Goal: Information Seeking & Learning: Find specific page/section

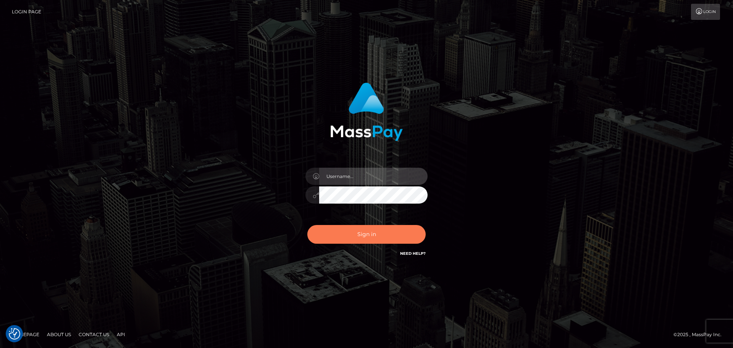
type input "[PERSON_NAME]"
click at [377, 226] on button "Sign in" at bounding box center [366, 234] width 118 height 19
type input "Yassine Slimene"
click at [356, 240] on button "Sign in" at bounding box center [366, 234] width 118 height 19
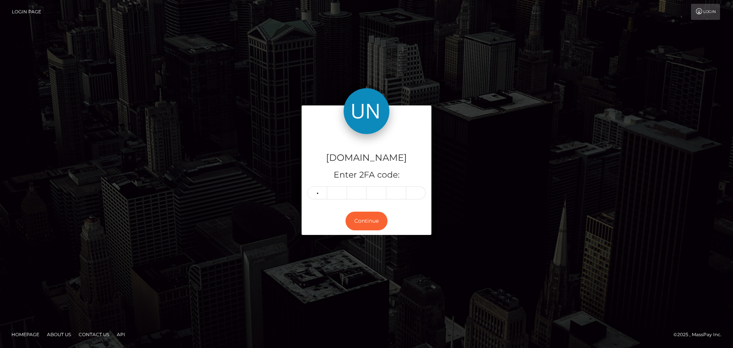
type input "6"
type input "3"
type input "5"
type input "6"
type input "5"
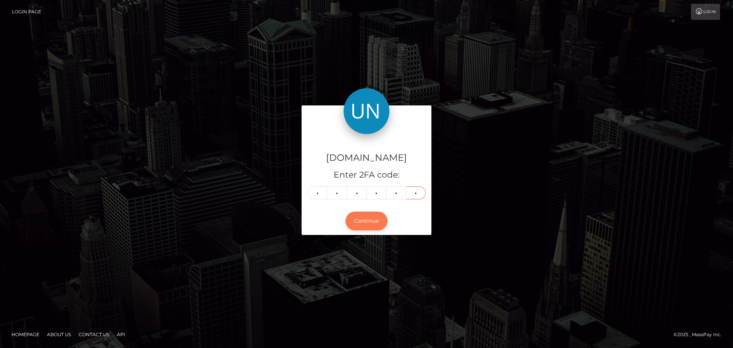
type input "1"
click at [361, 217] on button "Continue" at bounding box center [366, 220] width 42 height 19
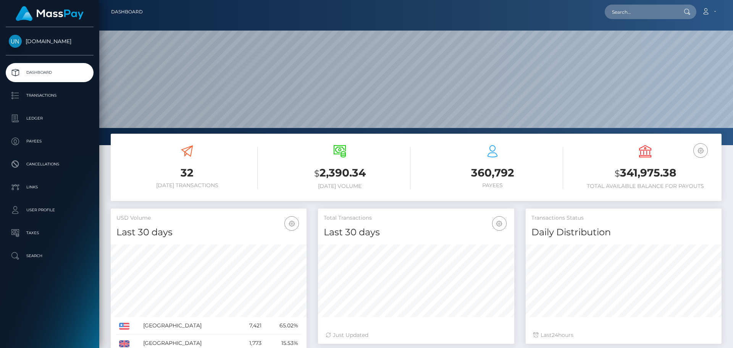
scroll to position [135, 196]
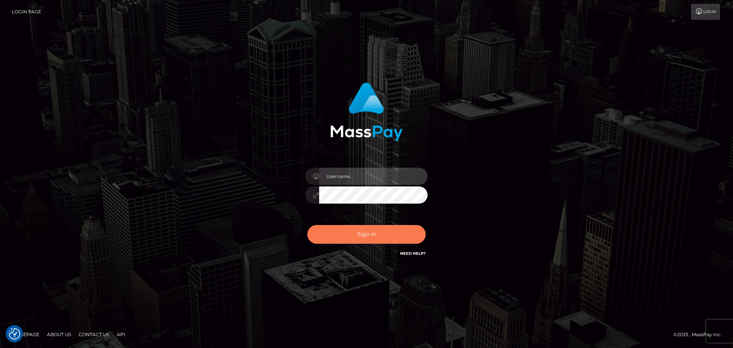
type input "[PERSON_NAME]"
click at [375, 237] on button "Sign in" at bounding box center [366, 234] width 118 height 19
type input "[PERSON_NAME]"
click at [370, 242] on button "Sign in" at bounding box center [366, 234] width 118 height 19
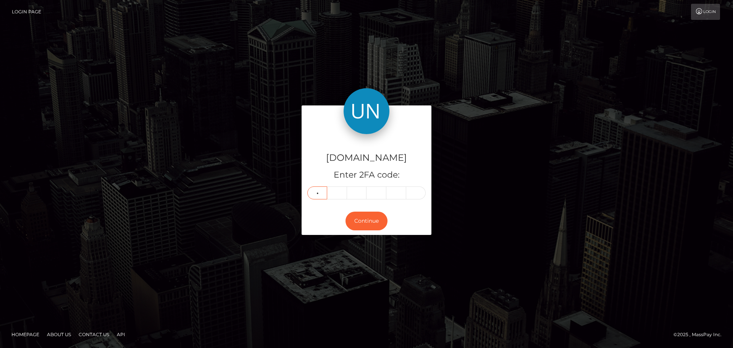
type input "4"
type input "6"
type input "8"
type input "5"
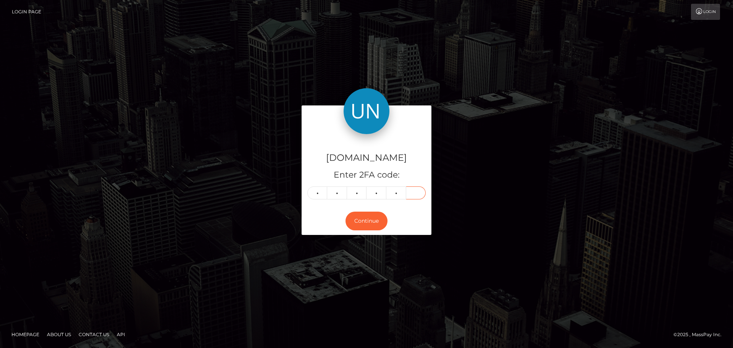
type input "0"
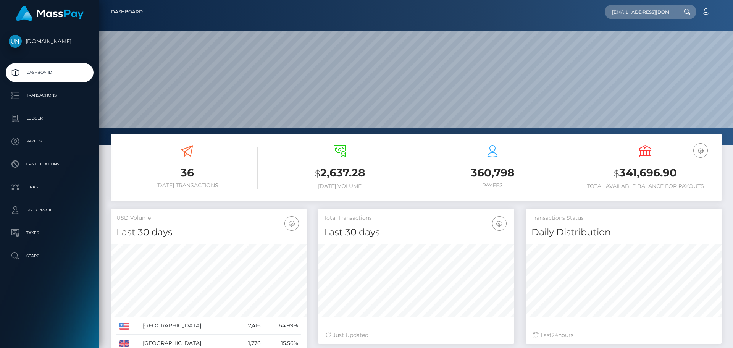
scroll to position [0, 34]
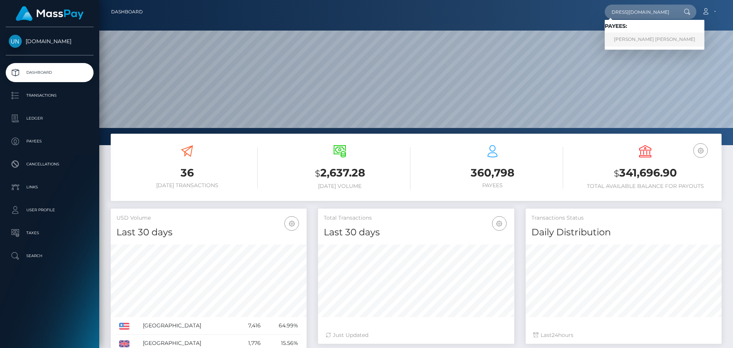
type input "2gnqm4tkyp@privaterelay.appleid.com"
click at [628, 44] on link "LACEY MAE JONES" at bounding box center [654, 39] width 100 height 14
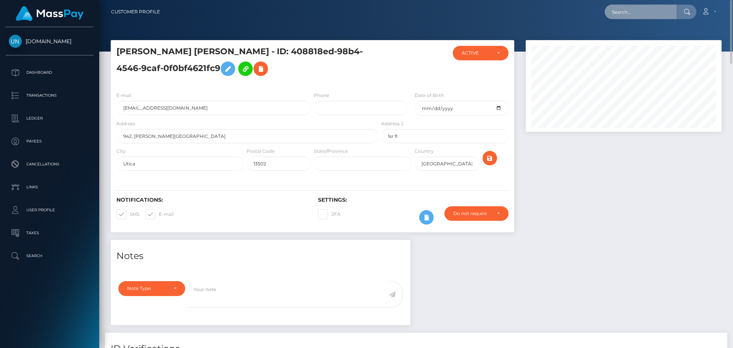
click at [611, 16] on input "text" at bounding box center [640, 12] width 72 height 14
paste input "[EMAIL_ADDRESS][DOMAIN_NAME]"
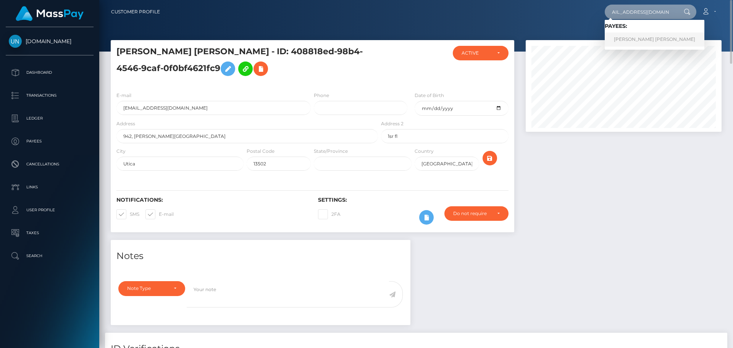
type input "[EMAIL_ADDRESS][DOMAIN_NAME]"
click at [658, 43] on link "[PERSON_NAME] [PERSON_NAME]" at bounding box center [654, 39] width 100 height 14
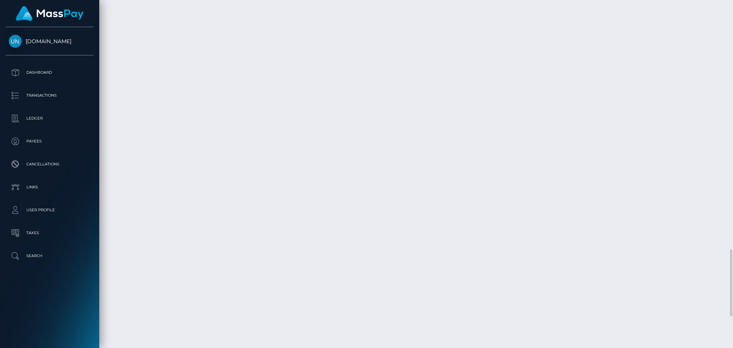
scroll to position [1450, 0]
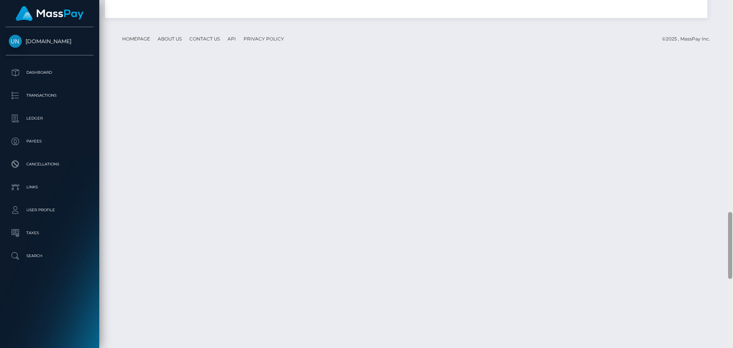
click at [732, 1] on div at bounding box center [730, 174] width 6 height 348
click at [732, 0] on div at bounding box center [730, 174] width 6 height 348
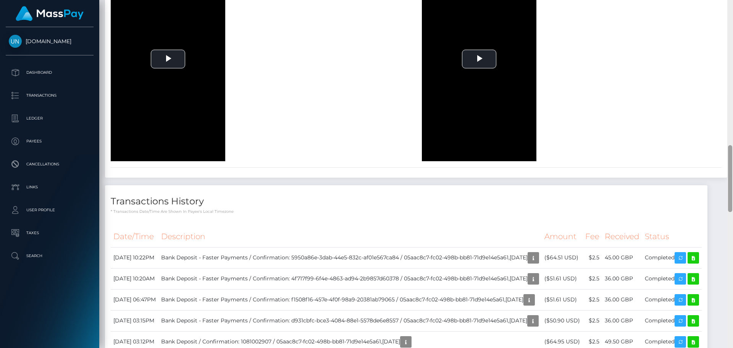
click at [732, 0] on div at bounding box center [730, 174] width 6 height 348
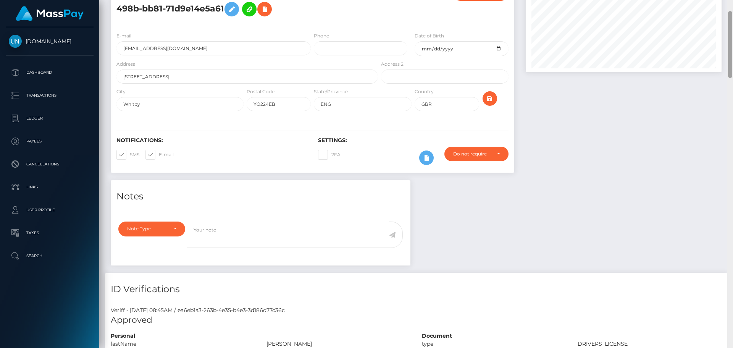
click at [732, 0] on div "Customer Profile Loading... Loading..." at bounding box center [415, 174] width 633 height 348
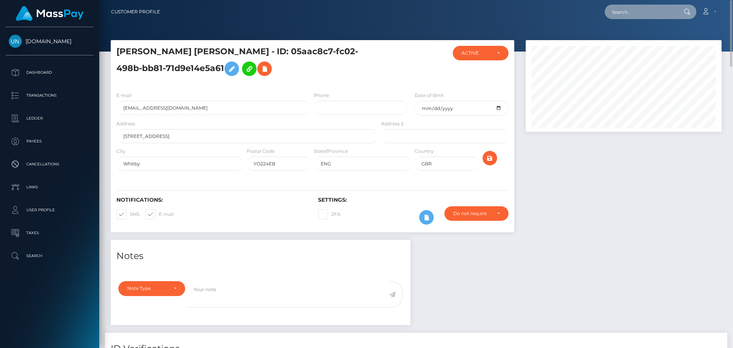
click at [647, 10] on input "text" at bounding box center [640, 12] width 72 height 14
paste input "89y7gr7v9c@privaterelay.appleid.com"
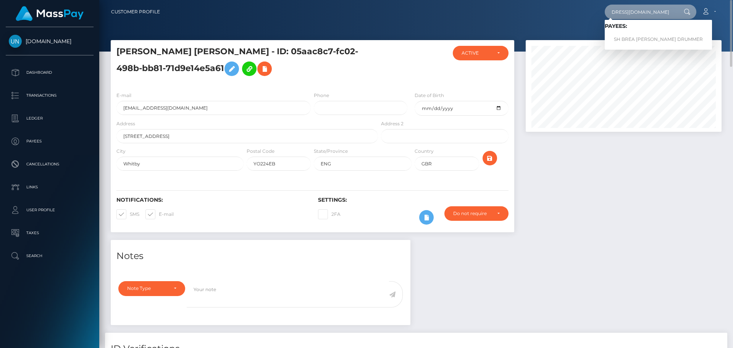
type input "89y7gr7v9c@privaterelay.appleid.com"
click at [629, 39] on link "SH BREA EMONIE DRUMMER DRUMMER" at bounding box center [657, 39] width 107 height 14
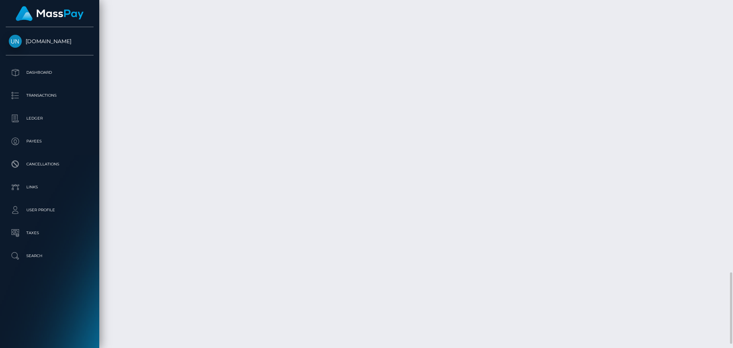
scroll to position [1343, 0]
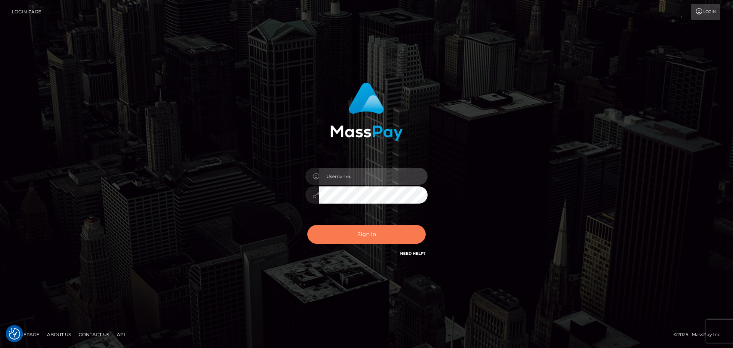
type input "[PERSON_NAME]"
click at [326, 225] on button "Sign in" at bounding box center [366, 234] width 118 height 19
type input "Yassine Slimene"
click at [344, 232] on button "Sign in" at bounding box center [366, 234] width 118 height 19
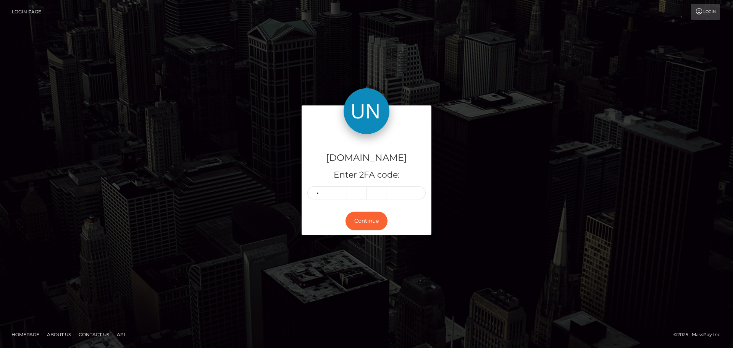
type input "4"
type input "2"
type input "4"
type input "0"
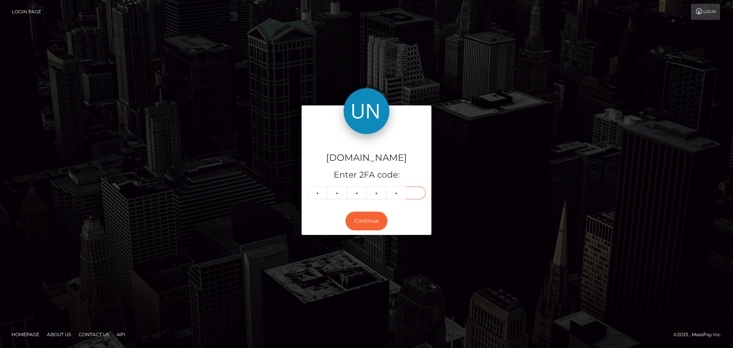
type input "4"
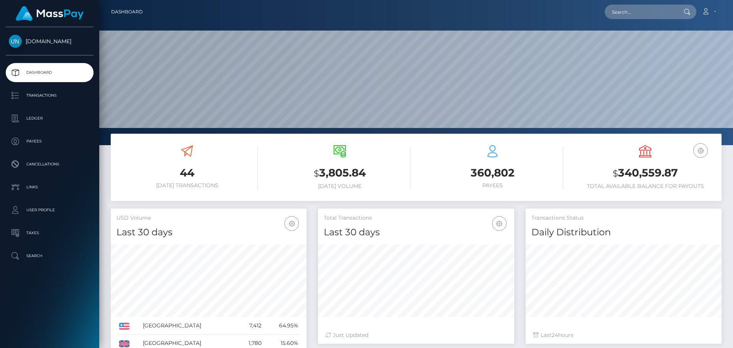
scroll to position [135, 196]
click at [630, 14] on input "text" at bounding box center [640, 12] width 72 height 14
paste input "allkasauntianna@gmail.com"
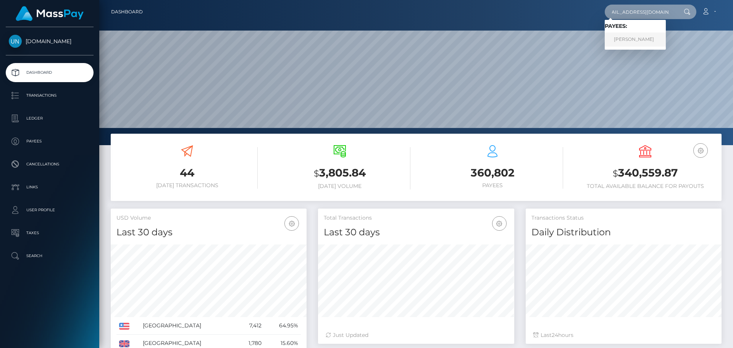
type input "allkasauntianna@gmail.com"
click at [634, 40] on link "KASEAN TIANNA REEVES" at bounding box center [634, 39] width 61 height 14
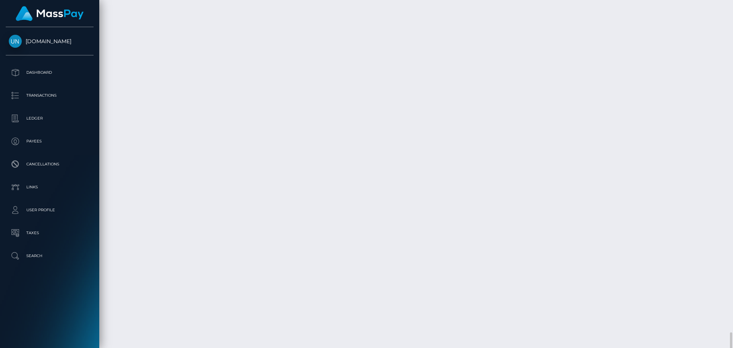
scroll to position [1062, 0]
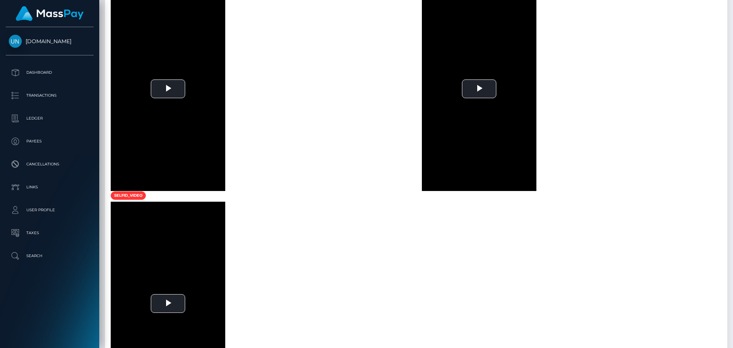
click at [732, 5] on div at bounding box center [730, 174] width 6 height 348
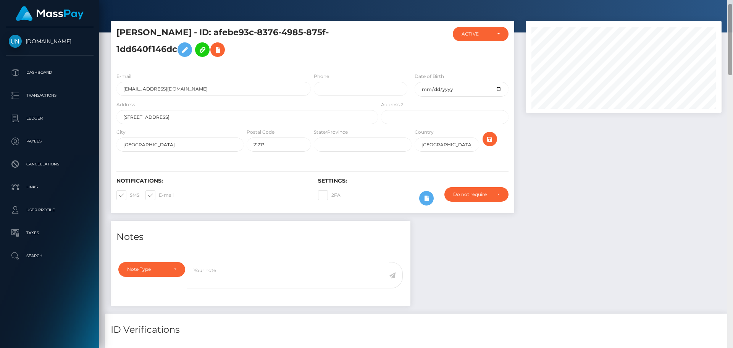
click at [732, 5] on div at bounding box center [730, 174] width 6 height 348
click at [671, 12] on div at bounding box center [415, 7] width 633 height 52
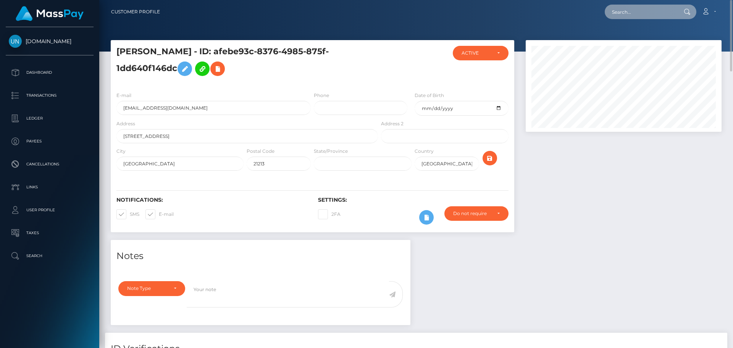
click at [663, 10] on input "text" at bounding box center [640, 12] width 72 height 14
paste input "nikitabennie25@icloud.com"
type input "nikitabennie25@icloud.com"
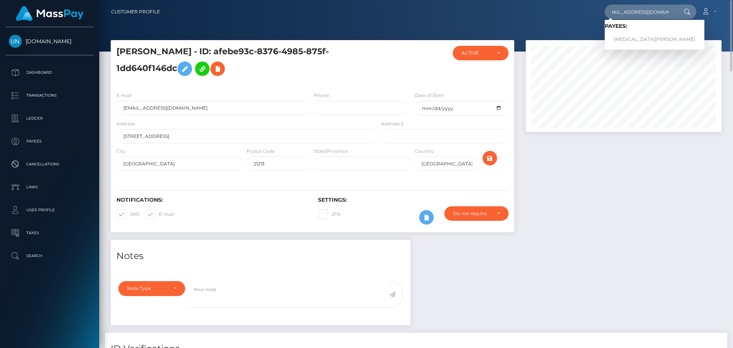
click at [634, 38] on link "NIKITA BENNIE" at bounding box center [654, 39] width 100 height 14
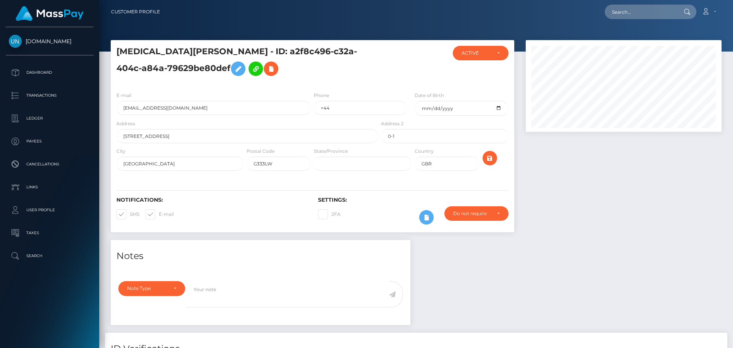
scroll to position [92, 196]
click at [650, 11] on input "text" at bounding box center [640, 12] width 72 height 14
paste input "[EMAIL_ADDRESS][DOMAIN_NAME]"
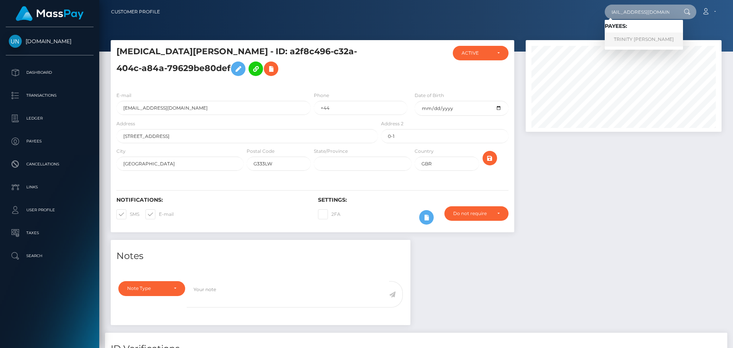
type input "[EMAIL_ADDRESS][DOMAIN_NAME]"
click at [625, 41] on link "TRINITY [PERSON_NAME]" at bounding box center [643, 39] width 78 height 14
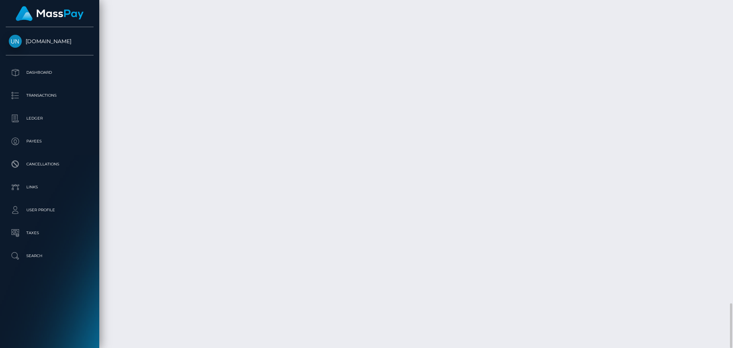
scroll to position [2489, 0]
click at [732, 12] on div at bounding box center [730, 174] width 6 height 348
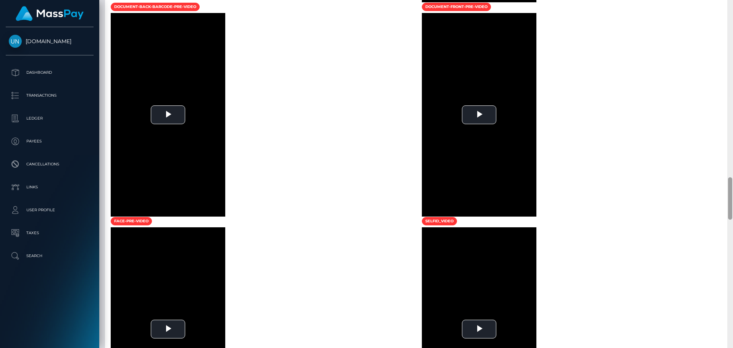
click at [732, 13] on div at bounding box center [730, 174] width 6 height 348
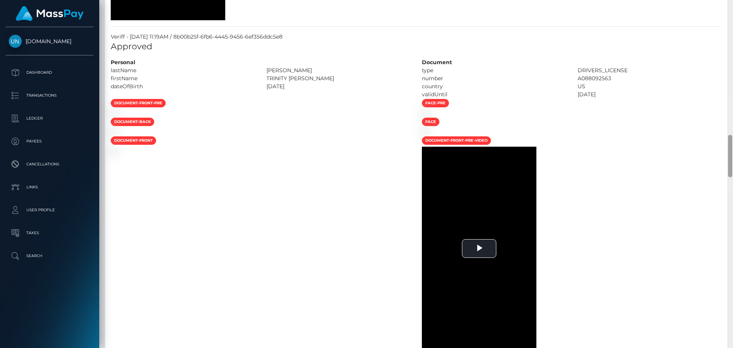
click at [732, 13] on div at bounding box center [730, 174] width 6 height 348
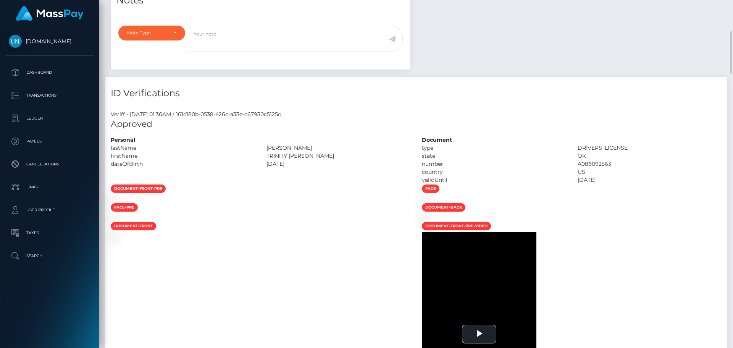
scroll to position [0, 0]
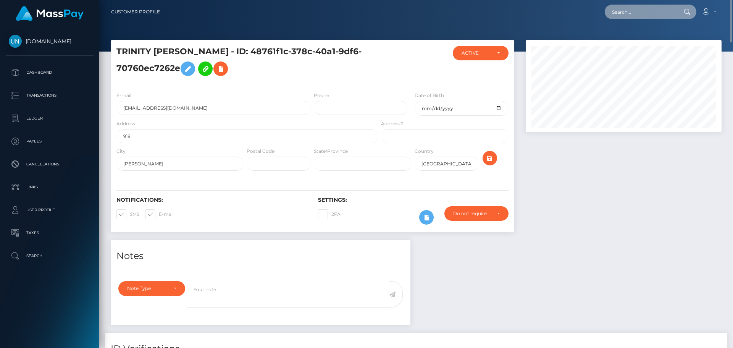
drag, startPoint x: 671, startPoint y: 17, endPoint x: 667, endPoint y: 18, distance: 4.0
click at [670, 17] on input "text" at bounding box center [640, 12] width 72 height 14
paste input "akuripokaadayurerebecca@gmail.com"
type input "akuripokaadayurerebecca@gmail.com"
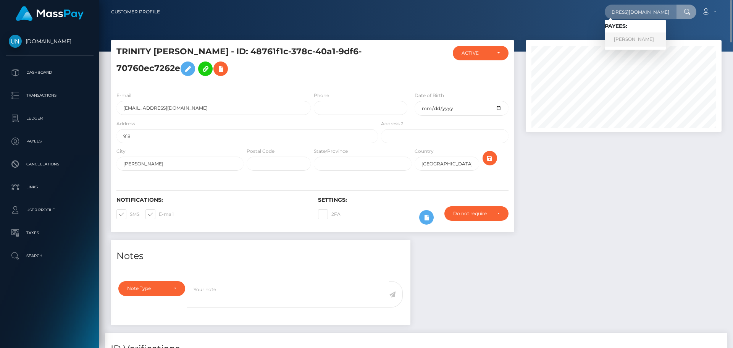
click at [617, 38] on link "ISSAHAKU ADUNAH" at bounding box center [634, 39] width 61 height 14
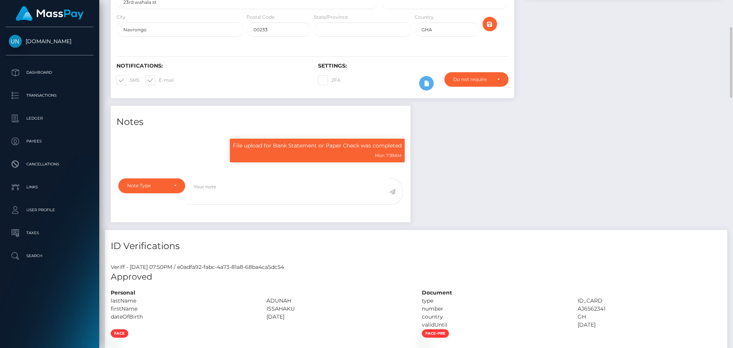
scroll to position [92, 196]
click at [732, 9] on div "Customer Profile Loading... Loading..." at bounding box center [415, 174] width 633 height 348
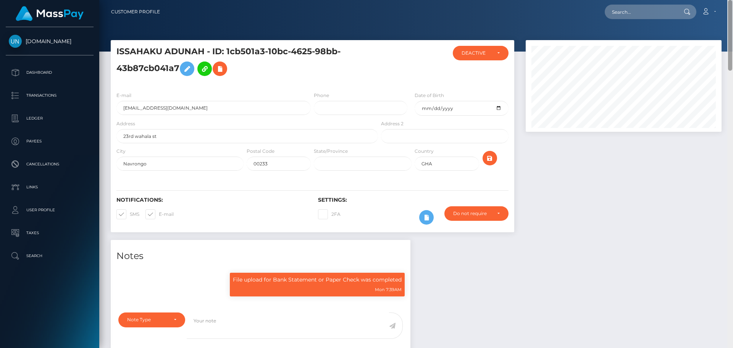
click at [732, 9] on nav "Customer Profile Loading... Loading... Account" at bounding box center [415, 12] width 633 height 24
click at [676, 10] on div "Loading... Loading..." at bounding box center [650, 12] width 92 height 14
drag, startPoint x: 660, startPoint y: 13, endPoint x: 637, endPoint y: 15, distance: 23.0
click at [659, 13] on input "text" at bounding box center [640, 12] width 72 height 14
click at [626, 15] on input "text" at bounding box center [640, 12] width 72 height 14
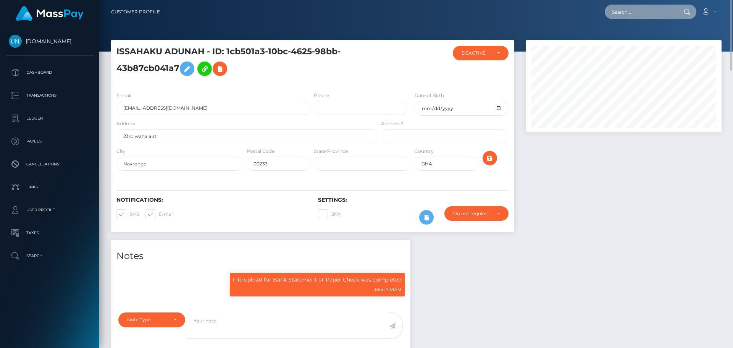
paste input "n8rcdnz87y@privaterelay.appleid.com"
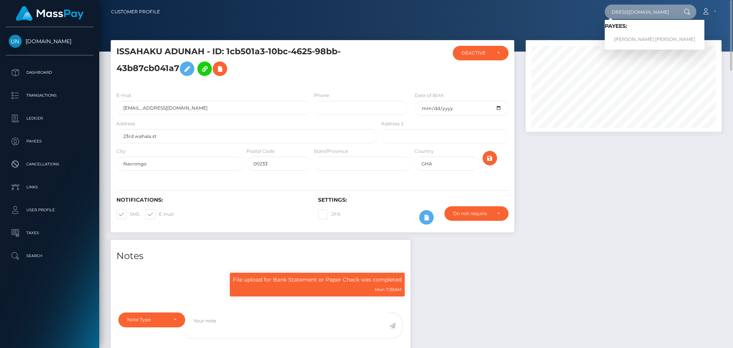
type input "n8rcdnz87y@privaterelay.appleid.com"
click at [629, 39] on link "CHANETTA RENA DANIELS" at bounding box center [654, 39] width 100 height 14
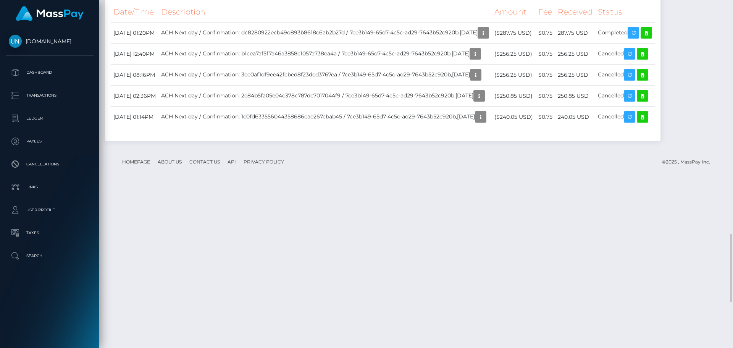
scroll to position [1412, 0]
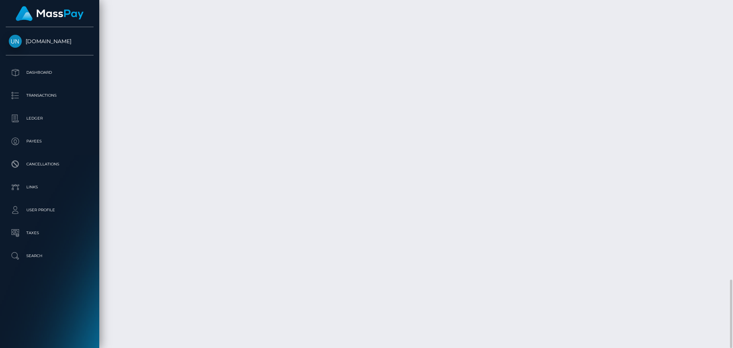
click at [732, 3] on div at bounding box center [730, 174] width 6 height 348
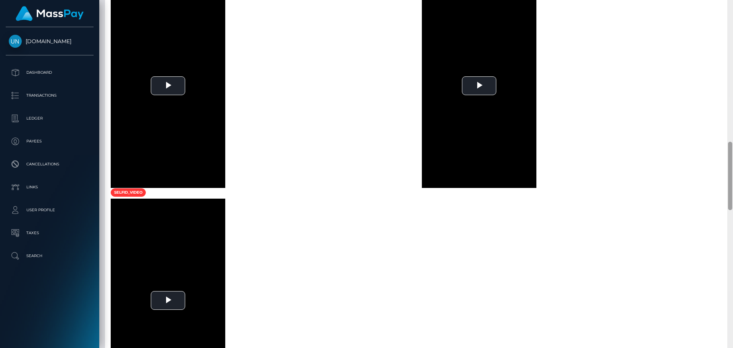
click at [732, 3] on div at bounding box center [730, 174] width 6 height 348
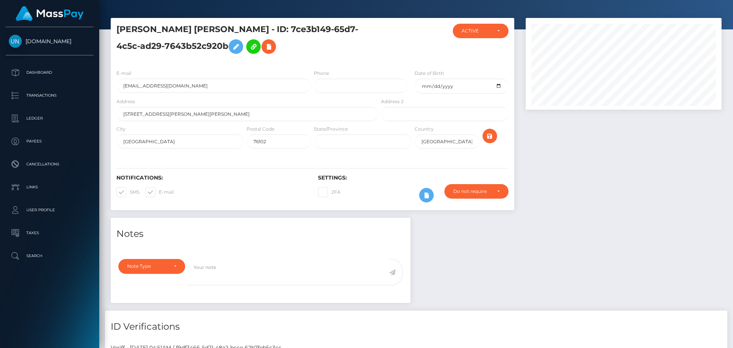
drag, startPoint x: 732, startPoint y: 3, endPoint x: 678, endPoint y: 6, distance: 54.6
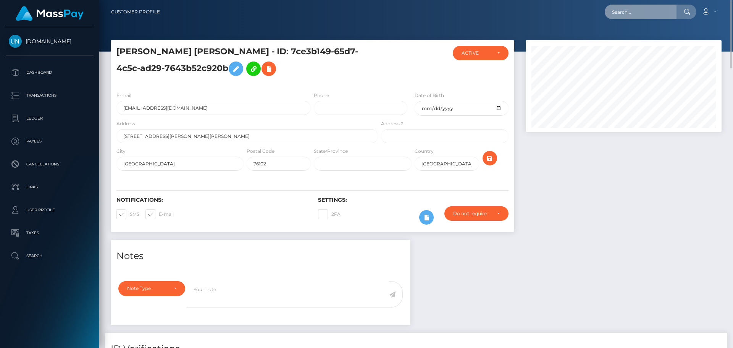
click at [643, 11] on input "text" at bounding box center [640, 12] width 72 height 14
paste input "cocomelon6040@gmail.com"
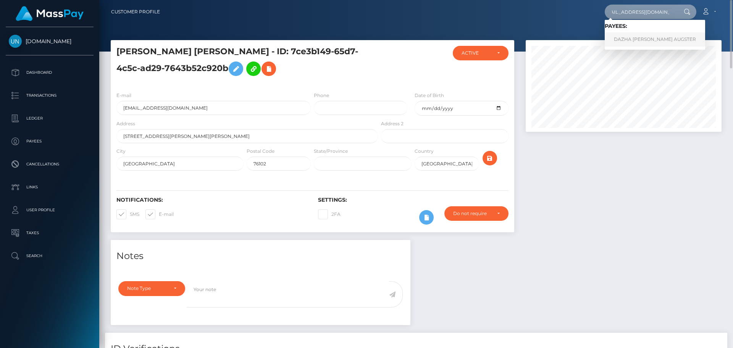
type input "cocomelon6040@gmail.com"
click at [633, 38] on link "DAZHA MONAE GENISE AUGSTER" at bounding box center [654, 39] width 100 height 14
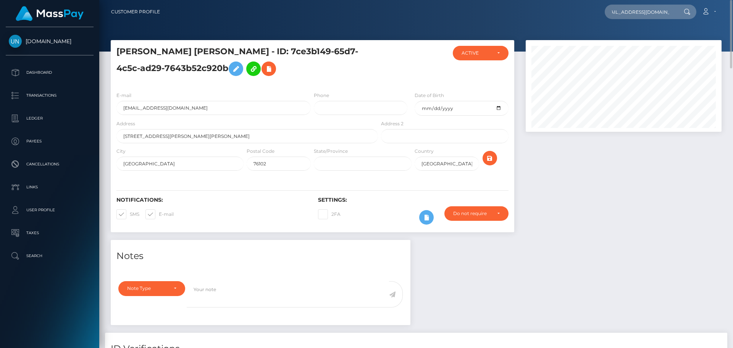
scroll to position [0, 0]
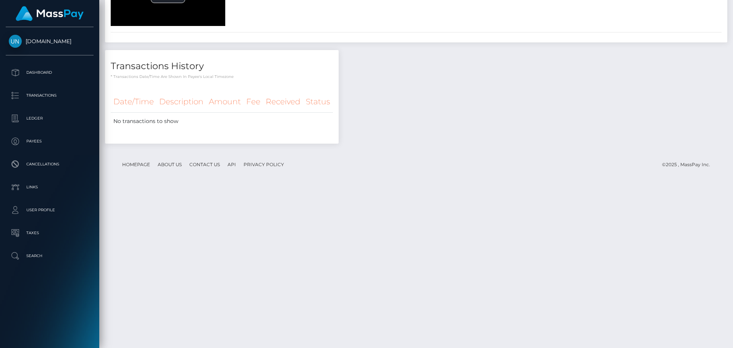
scroll to position [1183, 0]
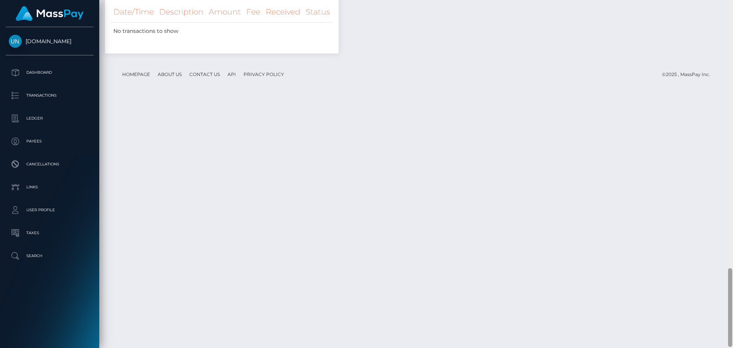
click at [732, 13] on div at bounding box center [730, 174] width 6 height 348
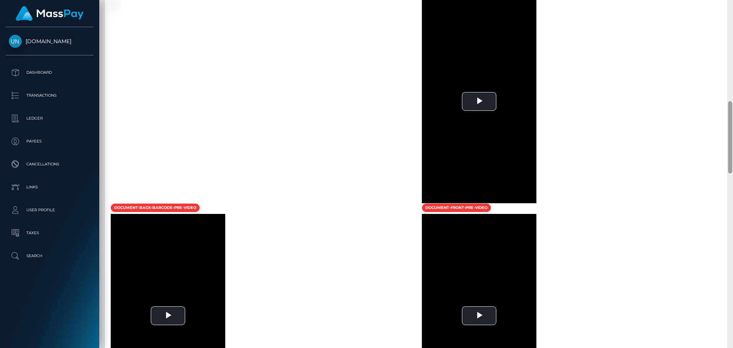
click at [732, 13] on div at bounding box center [730, 174] width 6 height 348
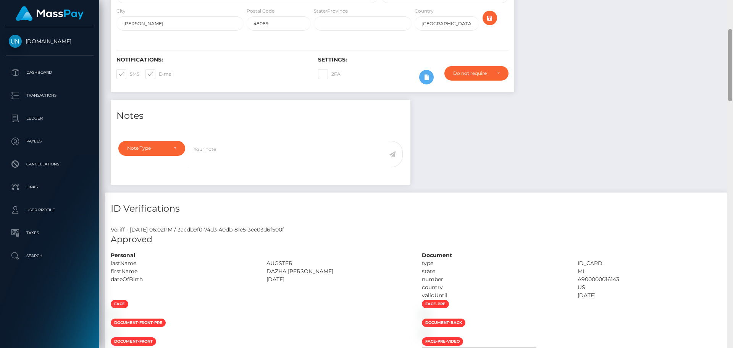
click at [732, 13] on div "Customer Profile Loading... Loading..." at bounding box center [415, 174] width 633 height 348
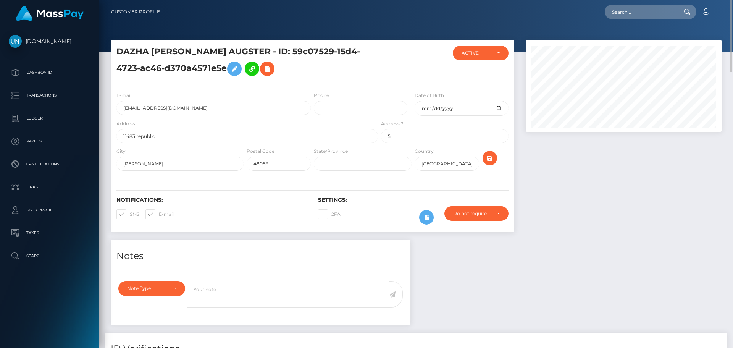
click at [653, 21] on nav "Customer Profile Loading... Loading... Account" at bounding box center [415, 12] width 633 height 24
click at [650, 17] on input "text" at bounding box center [640, 12] width 72 height 14
paste input "[PERSON_NAME][EMAIL_ADDRESS][DOMAIN_NAME]"
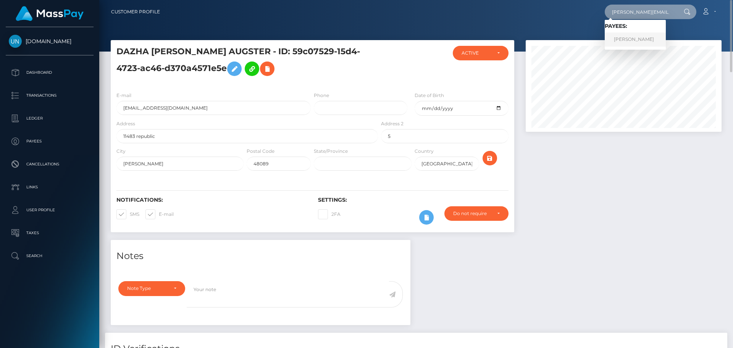
type input "[PERSON_NAME][EMAIL_ADDRESS][DOMAIN_NAME]"
click at [644, 41] on link "LATHEN KOLE MYERS" at bounding box center [634, 39] width 61 height 14
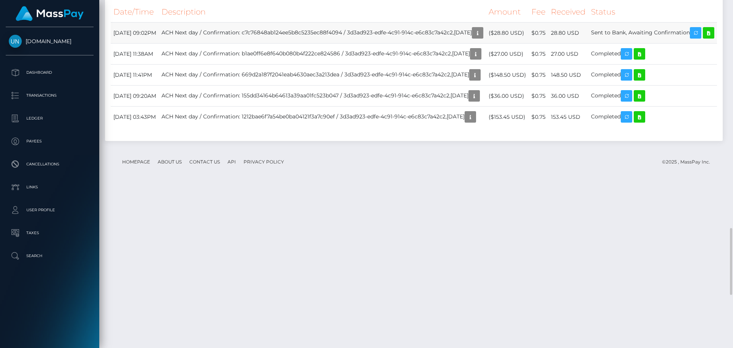
scroll to position [1450, 0]
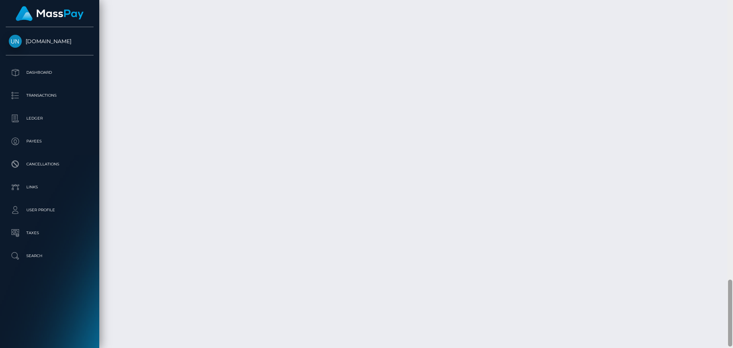
click at [732, 11] on div at bounding box center [730, 174] width 6 height 348
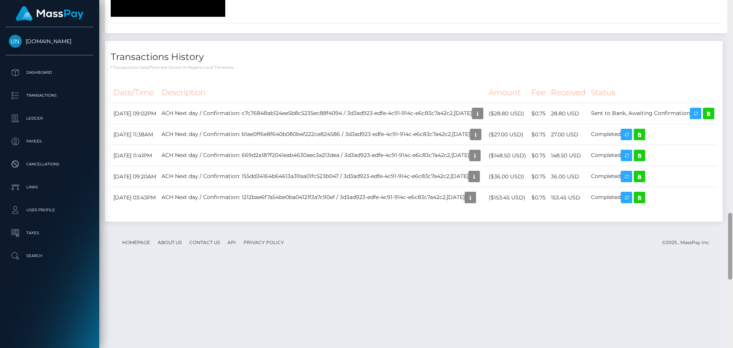
click at [732, 11] on div at bounding box center [730, 174] width 6 height 348
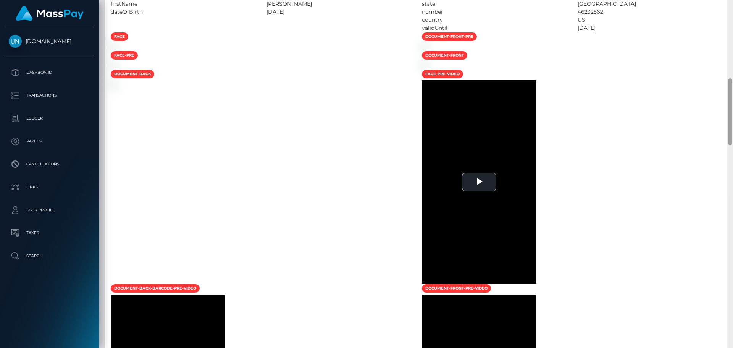
click at [730, 3] on div at bounding box center [730, 174] width 6 height 348
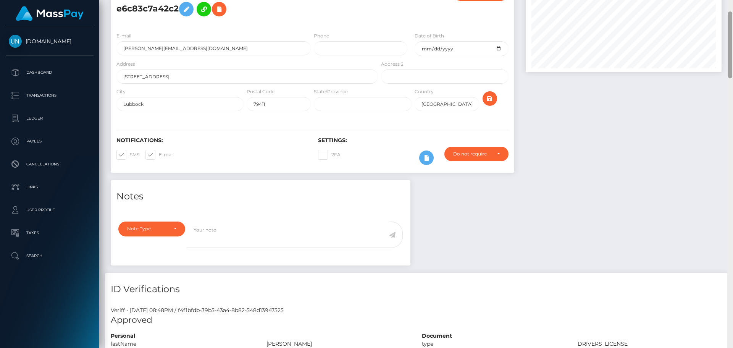
click at [730, 3] on div "Customer Profile Loading... Loading..." at bounding box center [415, 174] width 633 height 348
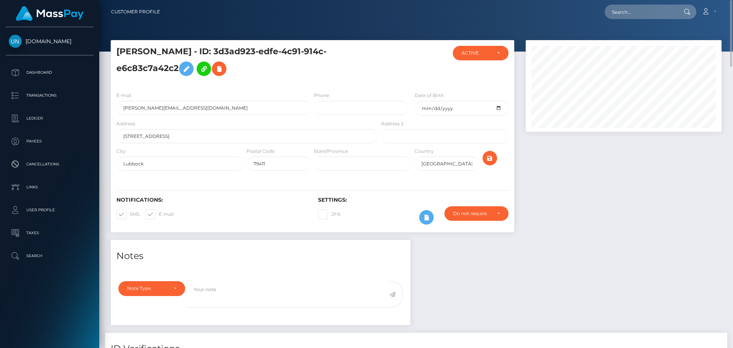
click at [586, 14] on div "Loading... Loading... Account Edit Profile Logout" at bounding box center [443, 12] width 555 height 16
click at [616, 15] on input "text" at bounding box center [640, 12] width 72 height 14
paste input "[EMAIL_ADDRESS][DOMAIN_NAME]"
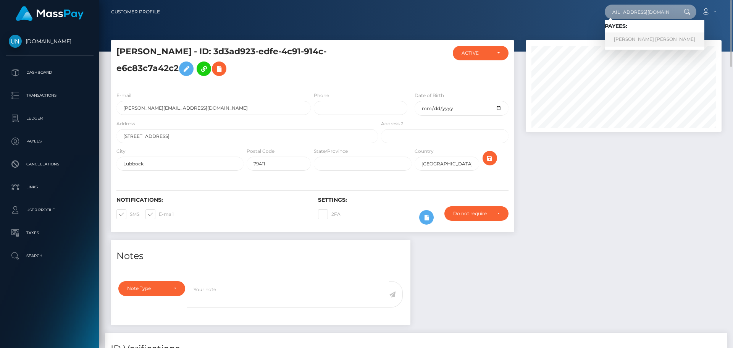
type input "[EMAIL_ADDRESS][DOMAIN_NAME]"
click at [630, 38] on link "MANUEL ANTONIO OSORIO ALEMAN" at bounding box center [654, 39] width 100 height 14
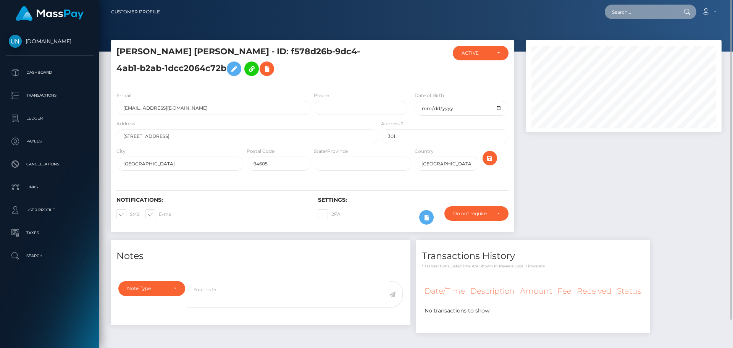
click at [672, 9] on input "text" at bounding box center [640, 12] width 72 height 14
paste input "[EMAIL_ADDRESS][DOMAIN_NAME]"
type input "[EMAIL_ADDRESS][DOMAIN_NAME]"
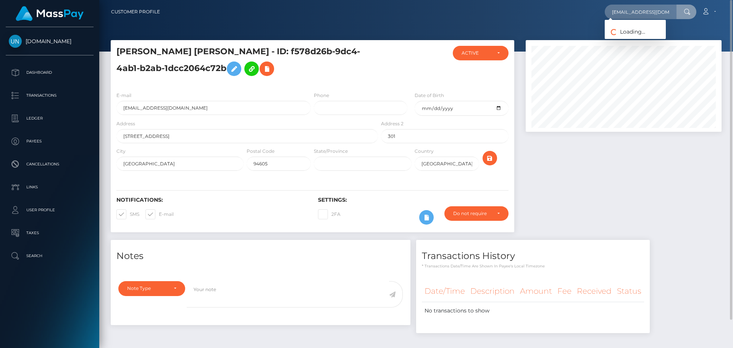
click at [652, 37] on div "Loading... Loading..." at bounding box center [634, 29] width 61 height 19
click at [649, 11] on input "[EMAIL_ADDRESS][DOMAIN_NAME]" at bounding box center [640, 12] width 72 height 14
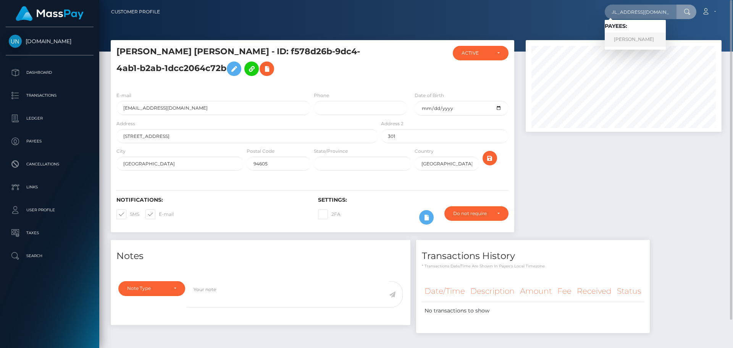
click at [639, 37] on link "[PERSON_NAME]" at bounding box center [634, 39] width 61 height 14
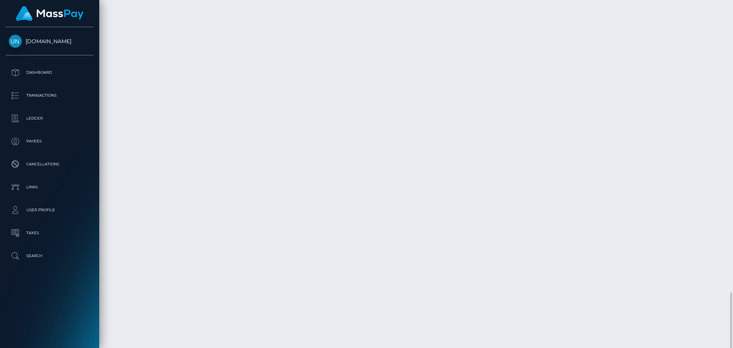
scroll to position [1463, 0]
click at [732, 6] on div at bounding box center [730, 174] width 6 height 348
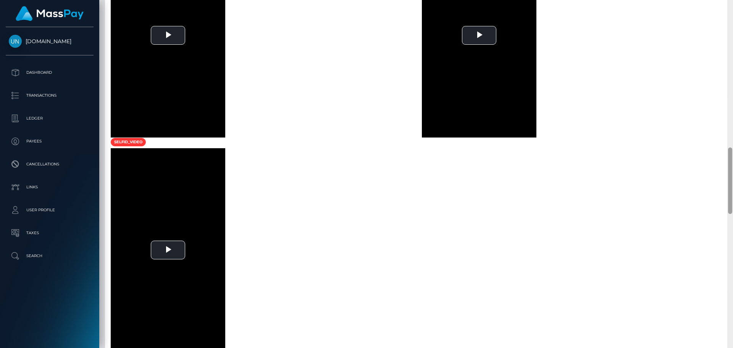
click at [732, 6] on div at bounding box center [730, 174] width 6 height 348
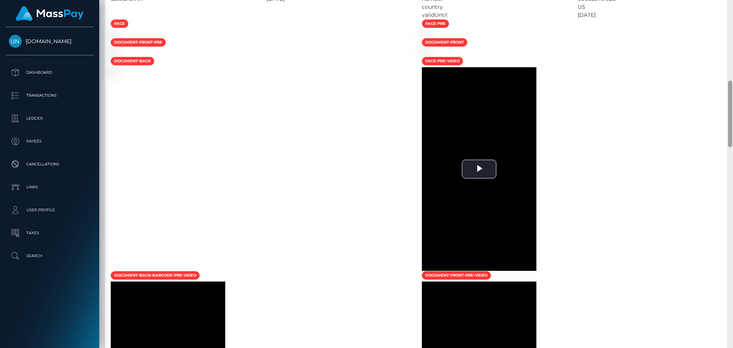
click at [732, 6] on div at bounding box center [730, 174] width 6 height 348
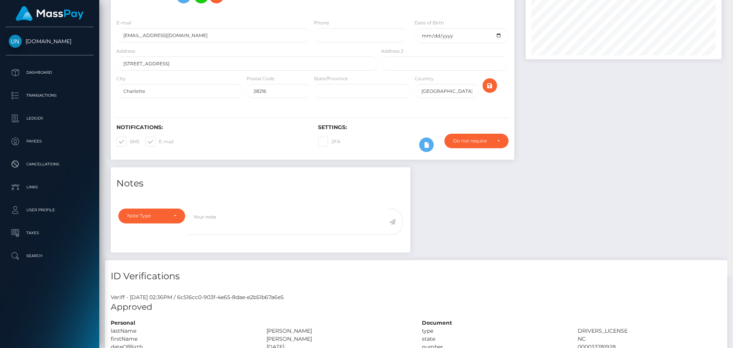
click at [732, 6] on div "Customer Profile Loading... Loading..." at bounding box center [415, 174] width 633 height 348
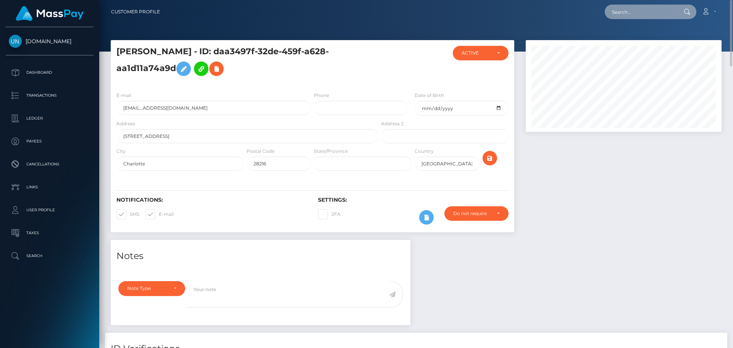
click at [655, 6] on input "text" at bounding box center [640, 12] width 72 height 14
paste input "abs9654@outlook.com"
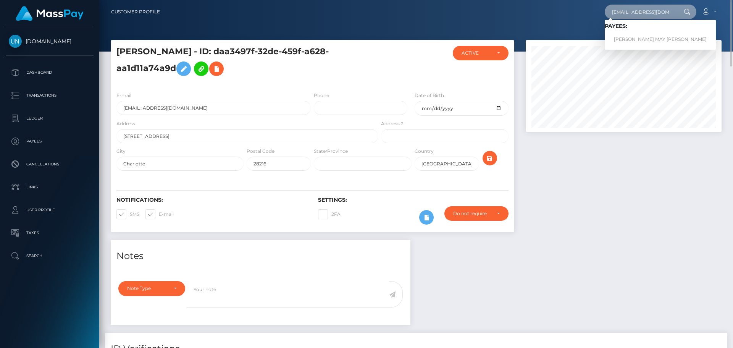
type input "abs9654@outlook.com"
click at [645, 38] on link "ABIGAIL MAY GIBSON" at bounding box center [659, 39] width 111 height 14
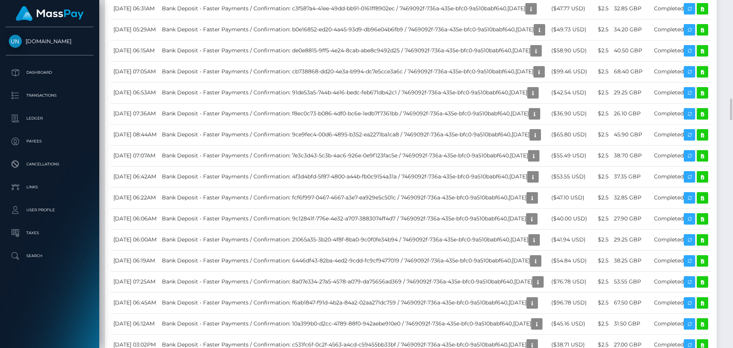
scroll to position [1793, 0]
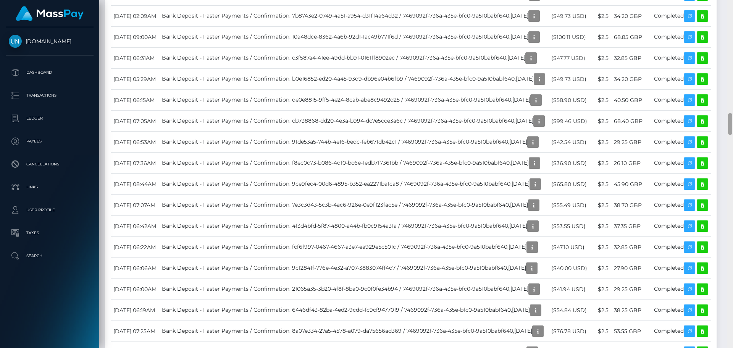
drag, startPoint x: 660, startPoint y: 1, endPoint x: 732, endPoint y: 5, distance: 72.2
click at [732, 5] on div at bounding box center [730, 174] width 6 height 348
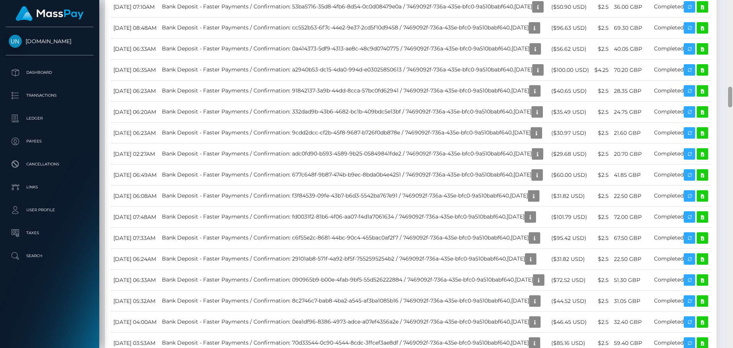
click at [732, 5] on div at bounding box center [730, 174] width 6 height 348
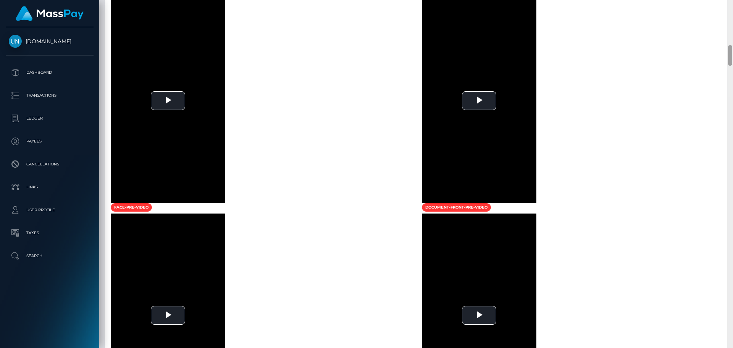
click at [732, 5] on div at bounding box center [730, 174] width 6 height 348
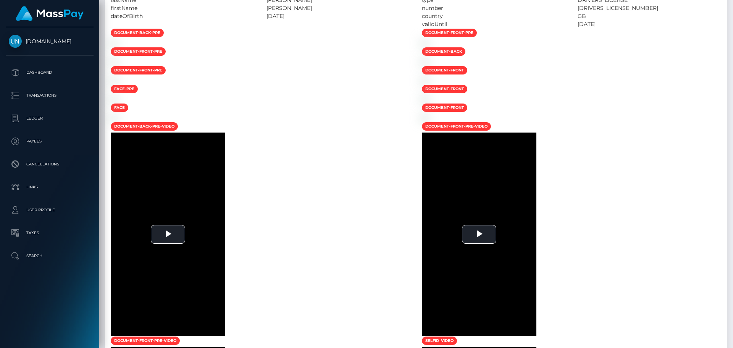
click at [732, 5] on div at bounding box center [730, 174] width 6 height 348
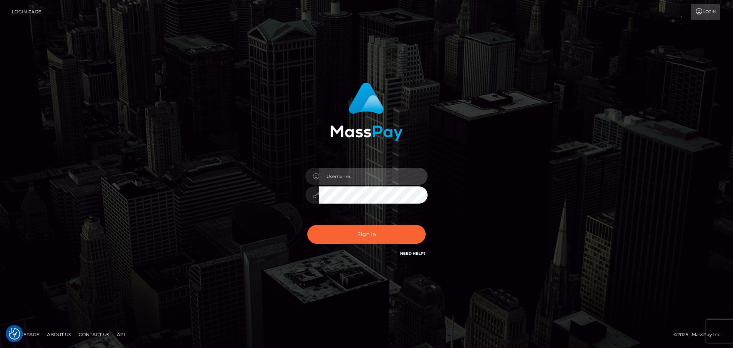
type input "[PERSON_NAME]"
click at [341, 245] on div "Sign in Need Help?" at bounding box center [366, 237] width 134 height 34
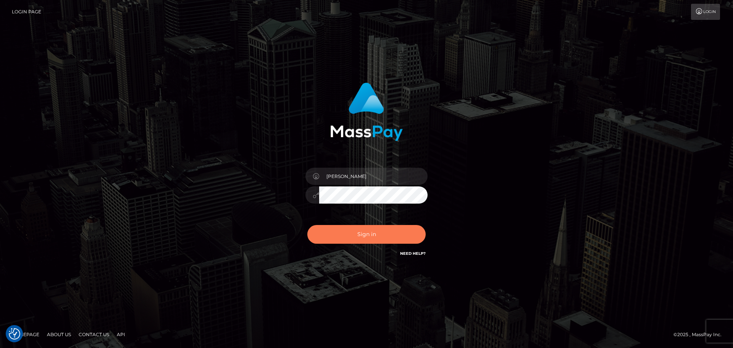
click at [357, 229] on button "Sign in" at bounding box center [366, 234] width 118 height 19
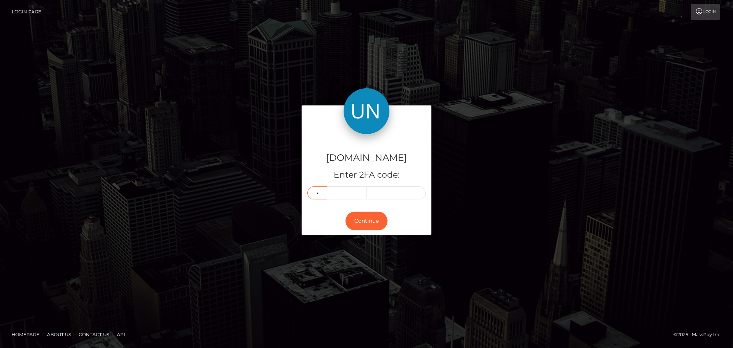
type input "9"
type input "6"
type input "8"
type input "4"
type input "6"
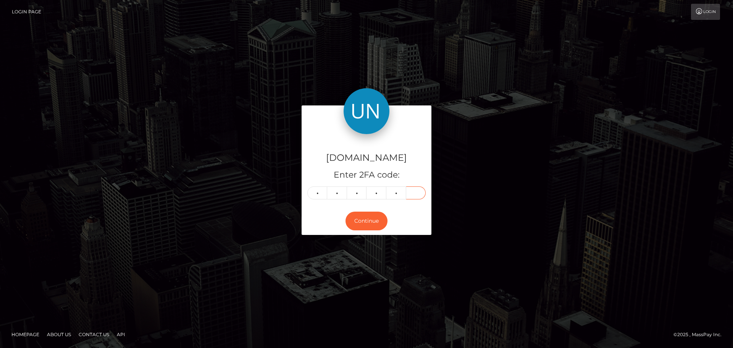
type input "4"
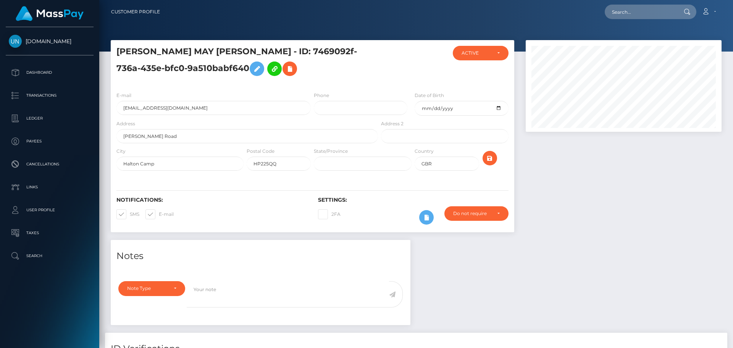
scroll to position [92, 196]
drag, startPoint x: 653, startPoint y: 16, endPoint x: 649, endPoint y: 13, distance: 4.9
click at [651, 15] on input "text" at bounding box center [640, 12] width 72 height 14
paste input "[EMAIL_ADDRESS][DOMAIN_NAME]"
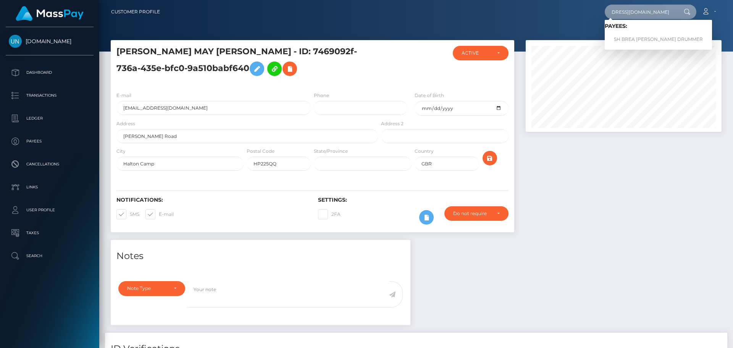
type input "[EMAIL_ADDRESS][DOMAIN_NAME]"
click at [637, 34] on link "SH BREA EMONIE DRUMMER DRUMMER" at bounding box center [657, 39] width 107 height 14
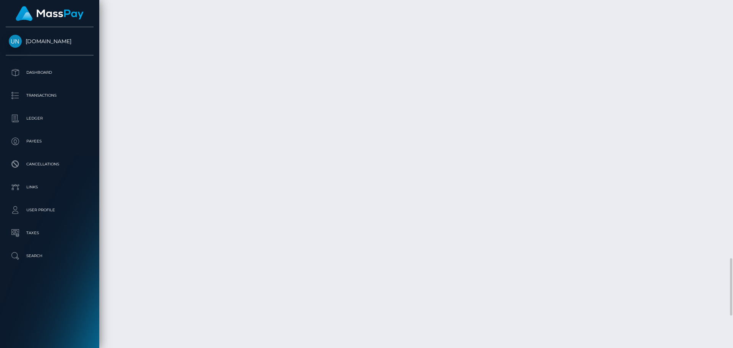
scroll to position [1755, 0]
click at [732, 19] on div at bounding box center [730, 174] width 6 height 348
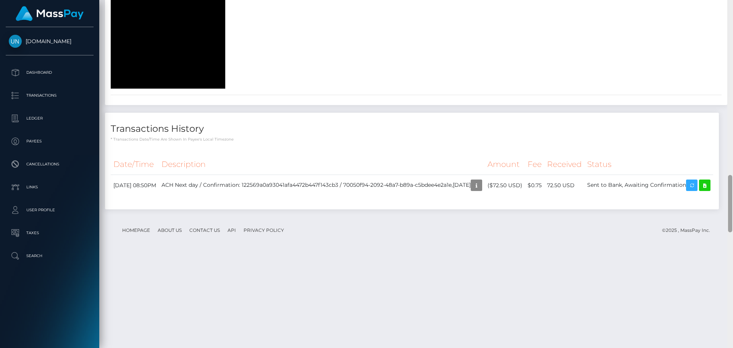
click at [732, 19] on div at bounding box center [730, 174] width 6 height 348
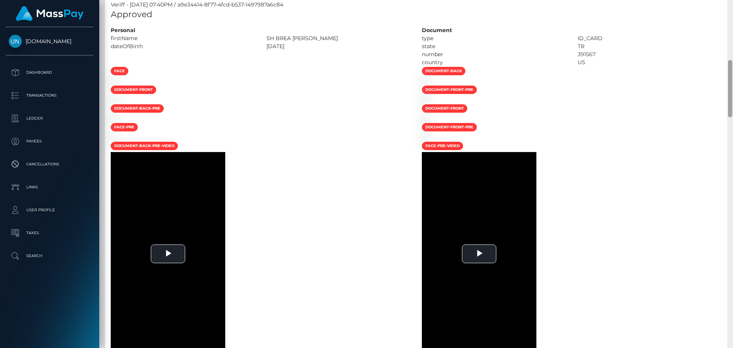
click at [732, 19] on div at bounding box center [730, 174] width 6 height 348
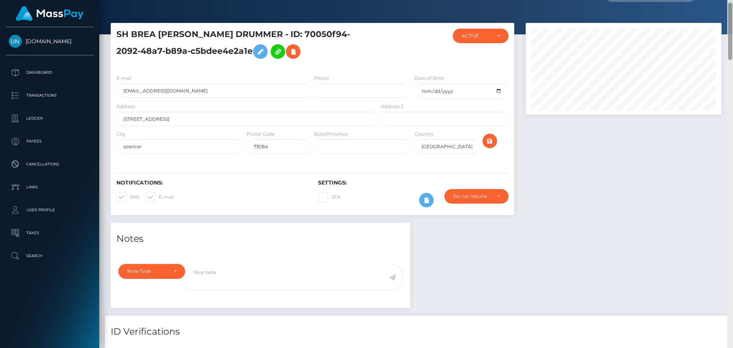
click at [732, 19] on div at bounding box center [730, 174] width 6 height 348
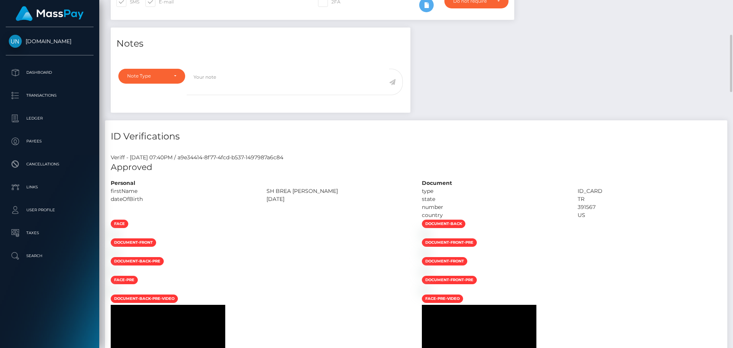
scroll to position [98, 0]
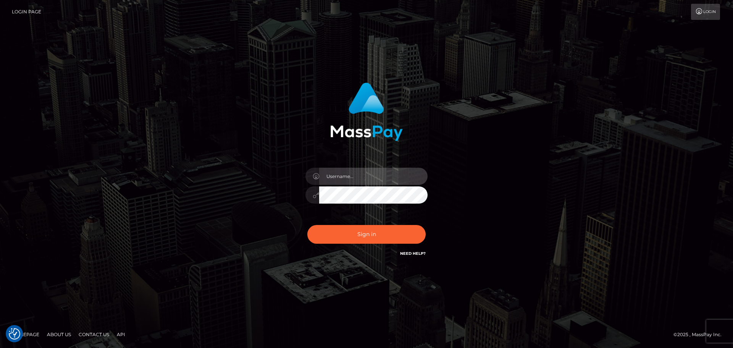
type input "Yassine Slimene"
click at [354, 245] on div "Sign in Need Help?" at bounding box center [366, 237] width 134 height 34
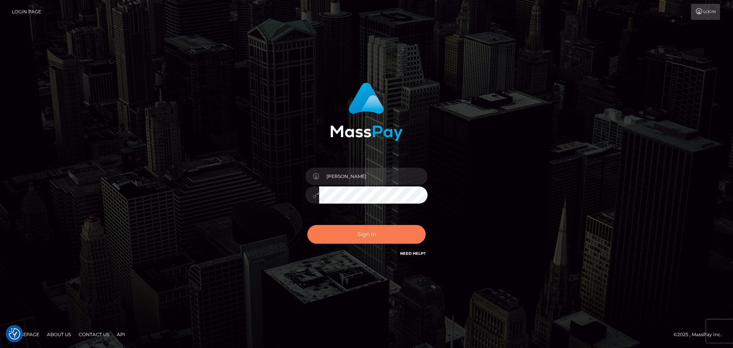
click at [354, 237] on button "Sign in" at bounding box center [366, 234] width 118 height 19
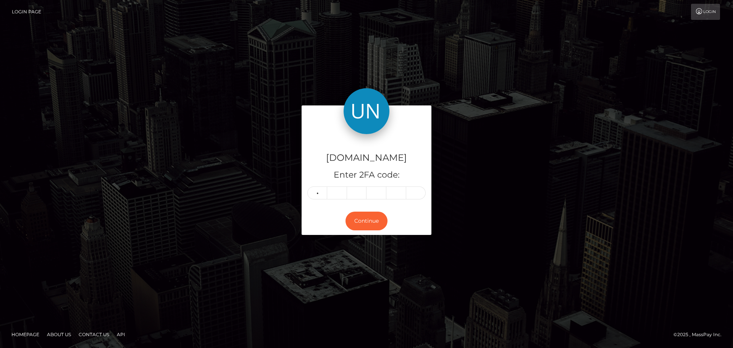
type input "1"
type input "9"
type input "1"
type input "6"
type input "9"
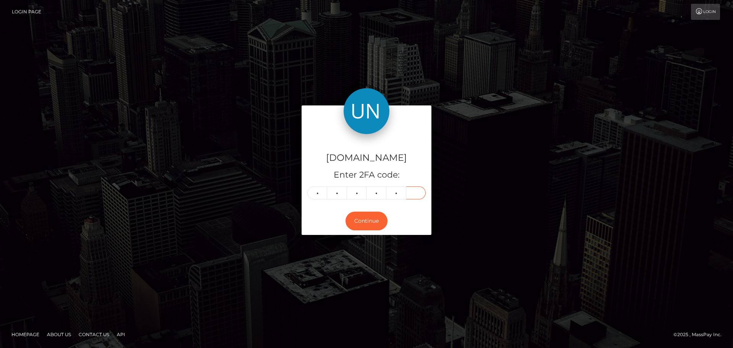
type input "5"
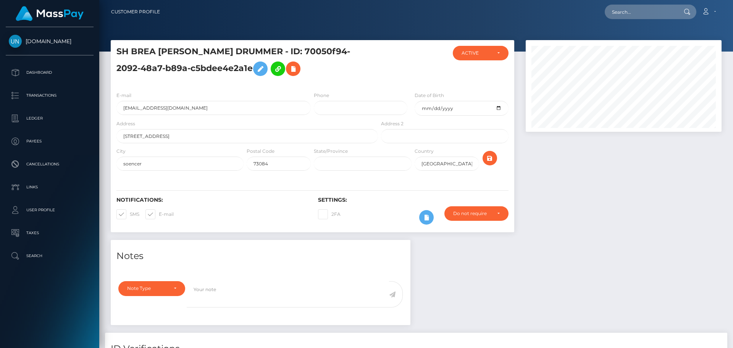
scroll to position [92, 196]
click at [643, 10] on input "text" at bounding box center [640, 12] width 72 height 14
paste input "luisyarielmedina18@gmail.com"
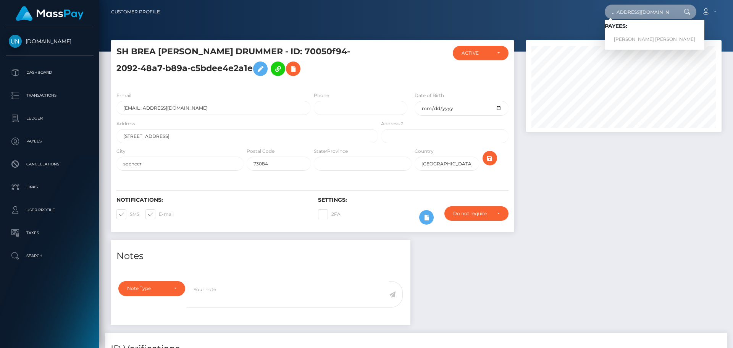
type input "luisyarielmedina18@gmail.com"
click at [620, 39] on link "LUIS YARIEL MEDINA MELENDEZ" at bounding box center [654, 39] width 100 height 14
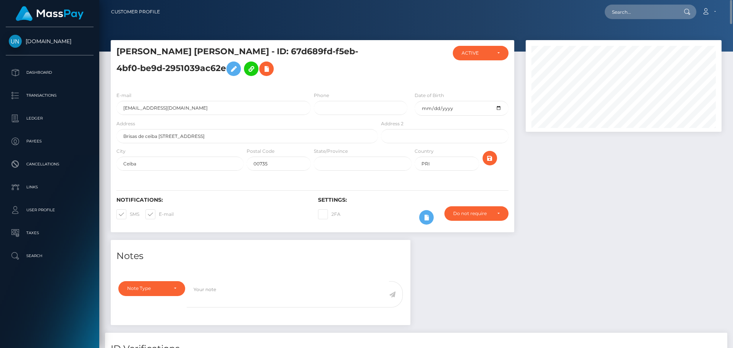
click at [699, 2] on nav "Customer Profile Loading... Loading... Account" at bounding box center [415, 12] width 633 height 24
drag, startPoint x: 684, startPoint y: 11, endPoint x: 676, endPoint y: 12, distance: 8.2
click at [683, 11] on icon at bounding box center [686, 12] width 6 height 6
click at [676, 12] on div at bounding box center [686, 12] width 20 height 14
click at [673, 13] on input "text" at bounding box center [640, 12] width 72 height 14
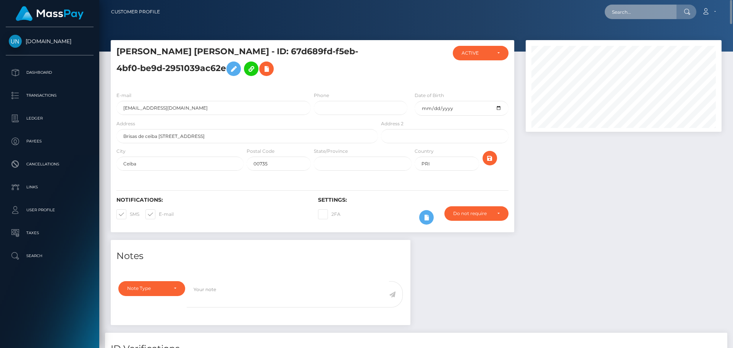
paste input "[EMAIL_ADDRESS][DOMAIN_NAME]"
click at [672, 13] on input "[EMAIL_ADDRESS][DOMAIN_NAME]" at bounding box center [640, 12] width 72 height 14
type input "[EMAIL_ADDRESS][DOMAIN_NAME]"
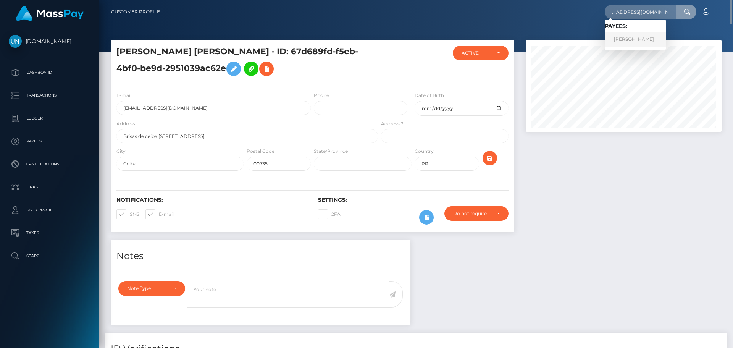
drag, startPoint x: 627, startPoint y: 47, endPoint x: 623, endPoint y: 36, distance: 11.7
click at [623, 36] on link "AREOONA MARIE ROBINSON" at bounding box center [634, 39] width 61 height 14
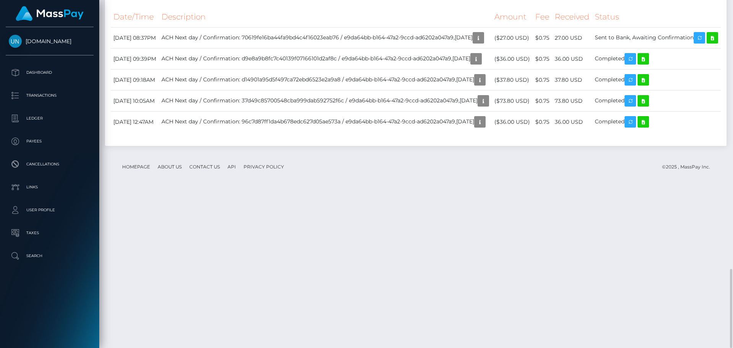
scroll to position [1456, 0]
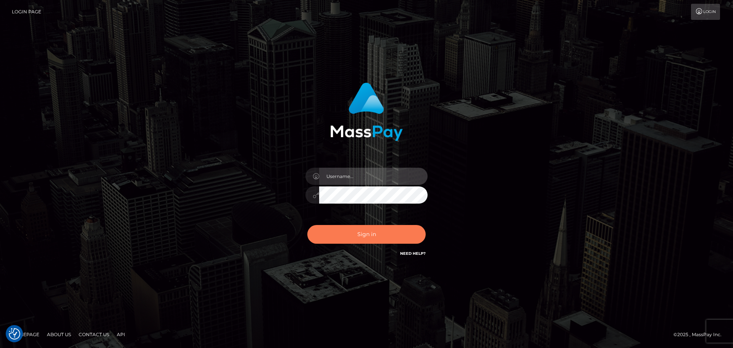
type input "[PERSON_NAME]"
click at [403, 239] on button "Sign in" at bounding box center [366, 234] width 118 height 19
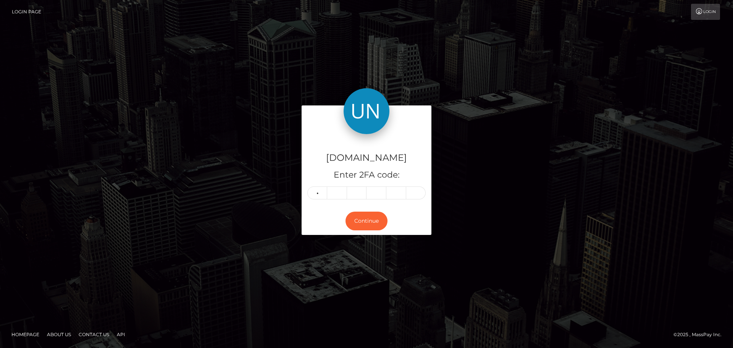
type input "5"
type input "9"
type input "3"
type input "8"
type input "7"
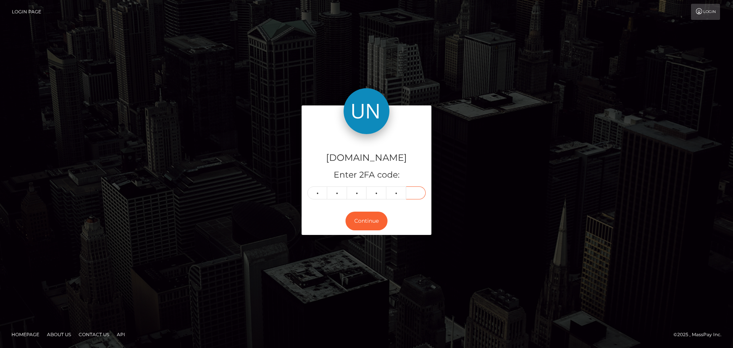
type input "1"
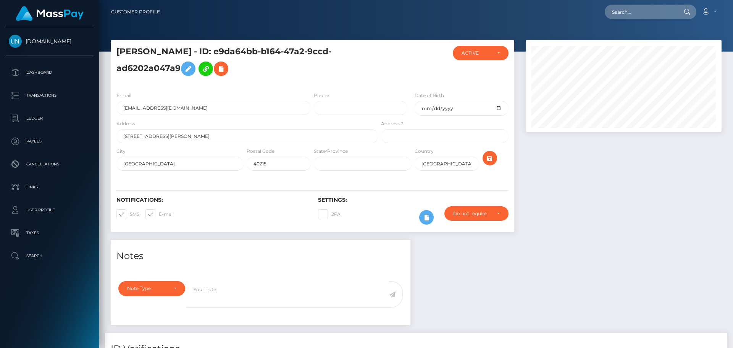
scroll to position [92, 196]
click at [653, 11] on input "text" at bounding box center [640, 12] width 72 height 14
paste input "[EMAIL_ADDRESS][DOMAIN_NAME]"
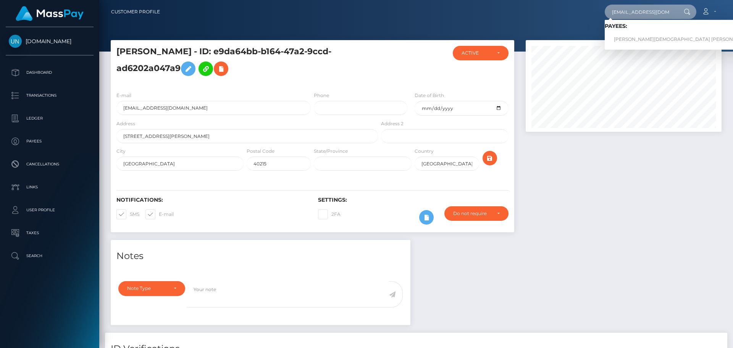
type input "[EMAIL_ADDRESS][DOMAIN_NAME]"
click at [652, 39] on link "TIAGO CHRIST EPHRAM DANIEL URIZZI" at bounding box center [682, 39] width 156 height 14
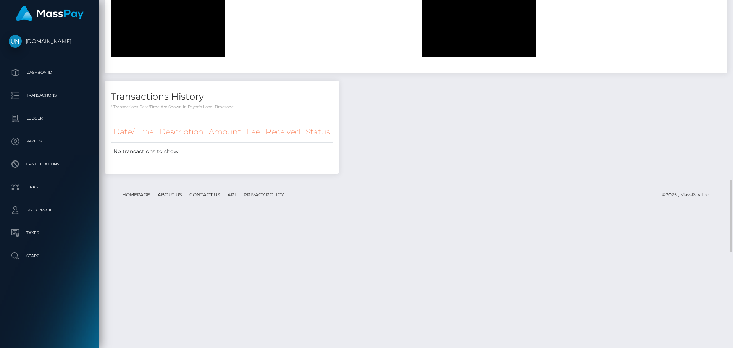
scroll to position [859, 0]
